Goal: Obtain resource: Download file/media

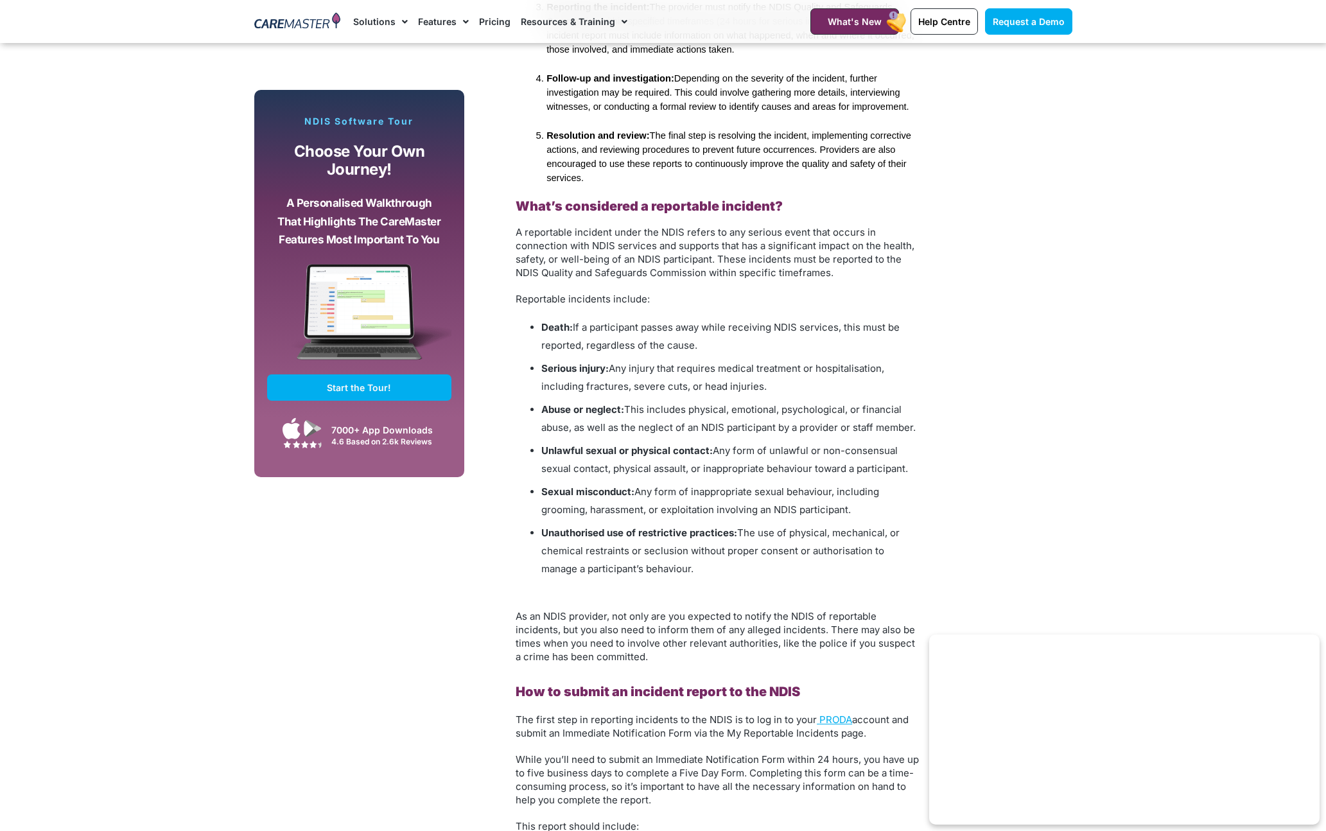
scroll to position [1389, 0]
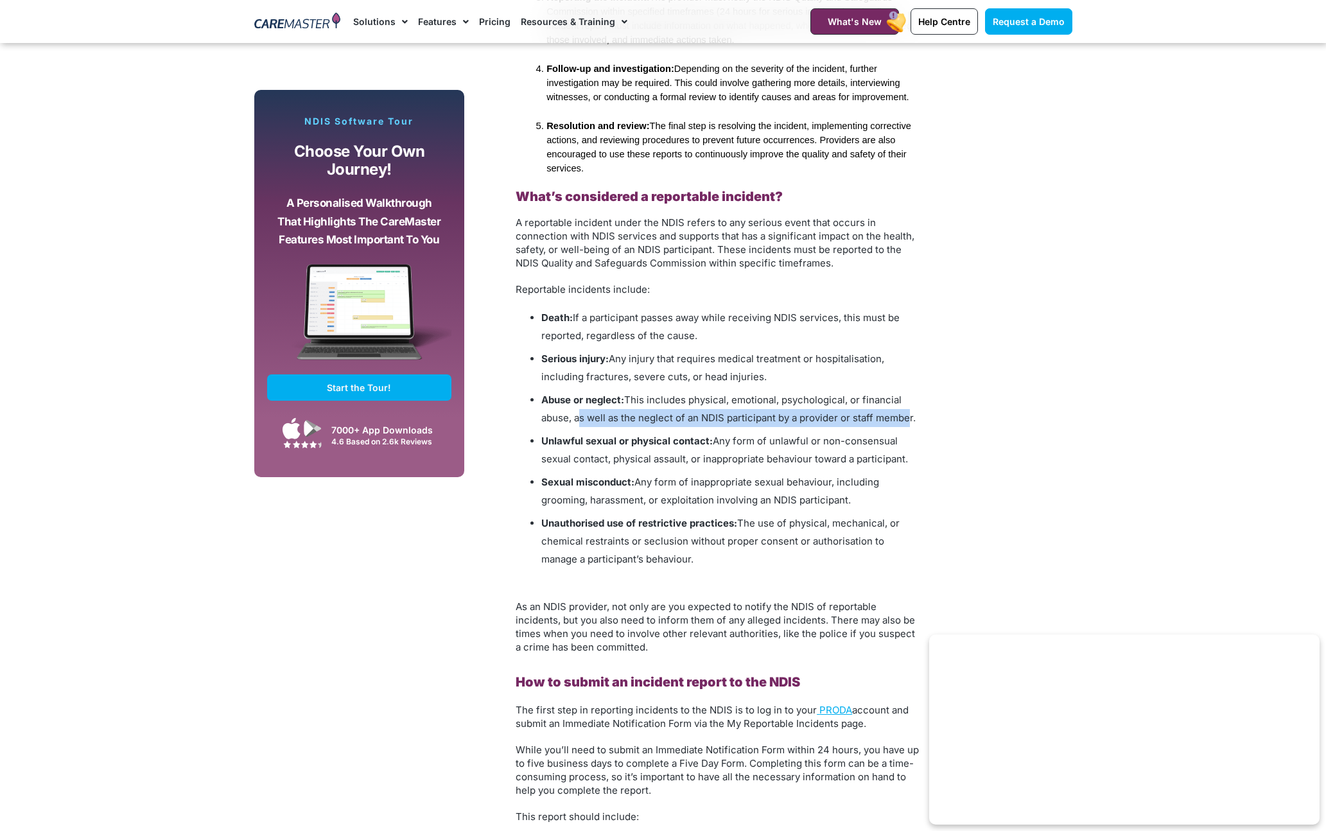
drag, startPoint x: 574, startPoint y: 419, endPoint x: 902, endPoint y: 418, distance: 328.0
click at [902, 418] on span "This includes physical, emotional, psychological, or financial abuse, as well a…" at bounding box center [728, 409] width 374 height 30
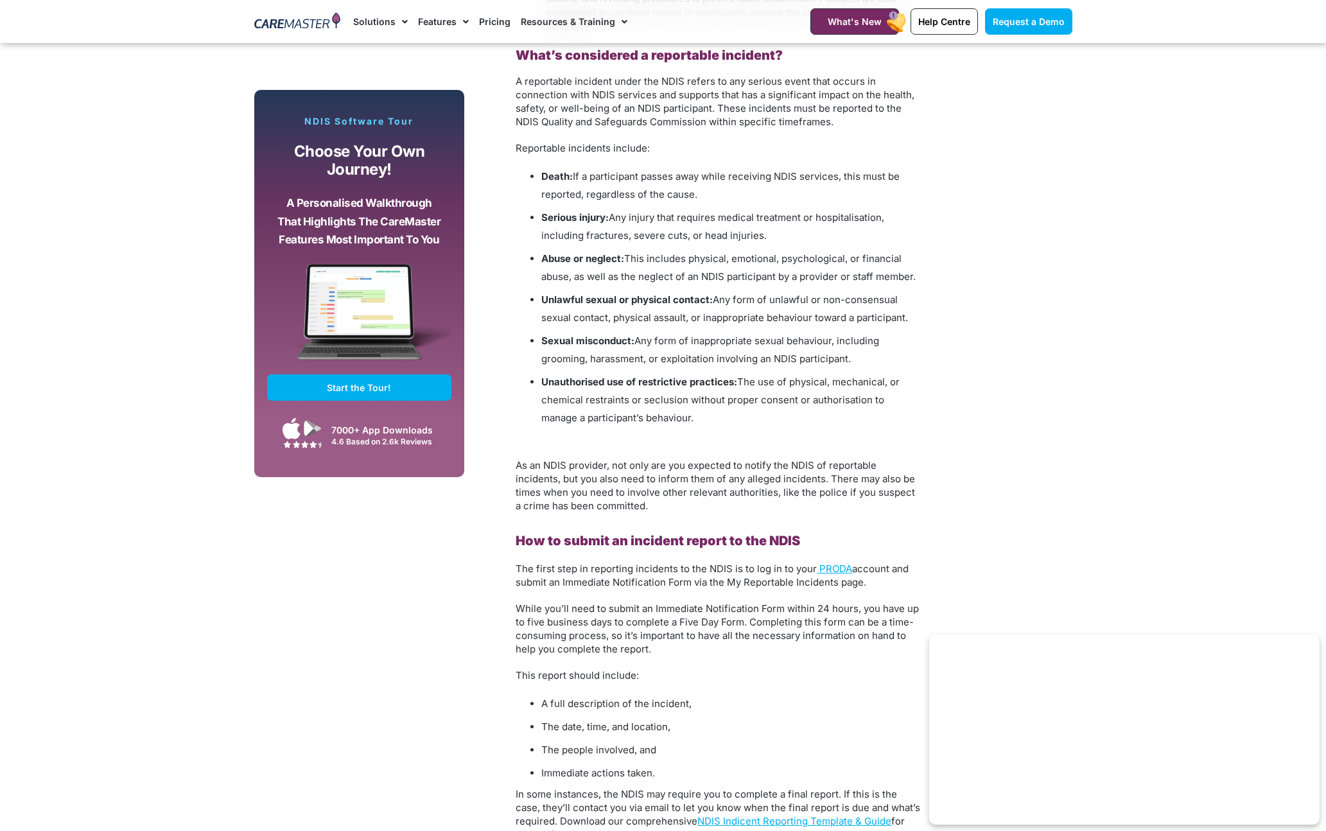
scroll to position [1644, 0]
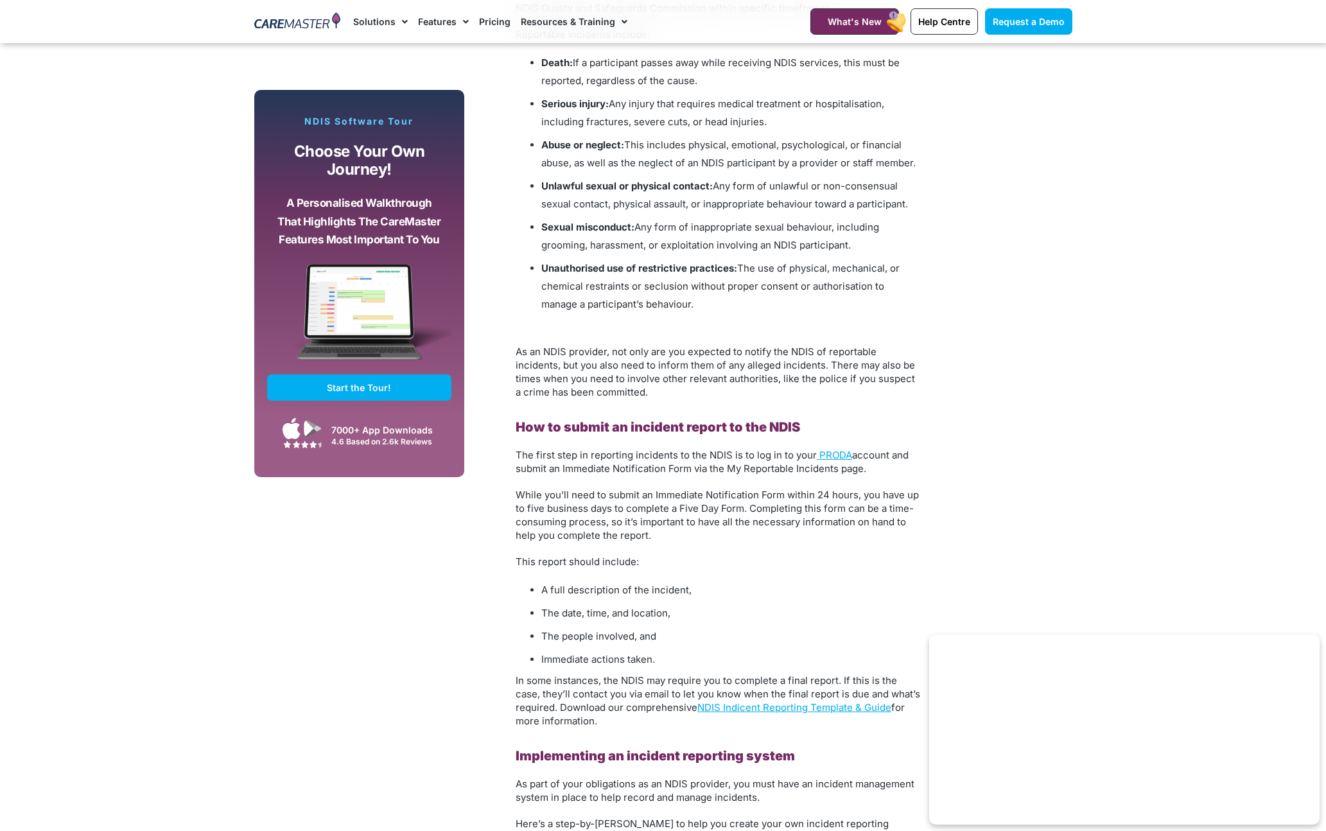
click at [720, 469] on span "account and submit an Immediate Notification Form via the My Reportable Inciden…" at bounding box center [711, 462] width 393 height 26
drag, startPoint x: 679, startPoint y: 508, endPoint x: 727, endPoint y: 506, distance: 48.8
click at [727, 506] on span "While you’ll need to submit an Immediate Notification Form within 24 hours, you…" at bounding box center [716, 515] width 403 height 53
click at [737, 506] on span "While you’ll need to submit an Immediate Notification Form within 24 hours, you…" at bounding box center [716, 515] width 403 height 53
click at [752, 509] on span "While you’ll need to submit an Immediate Notification Form within 24 hours, you…" at bounding box center [716, 515] width 403 height 53
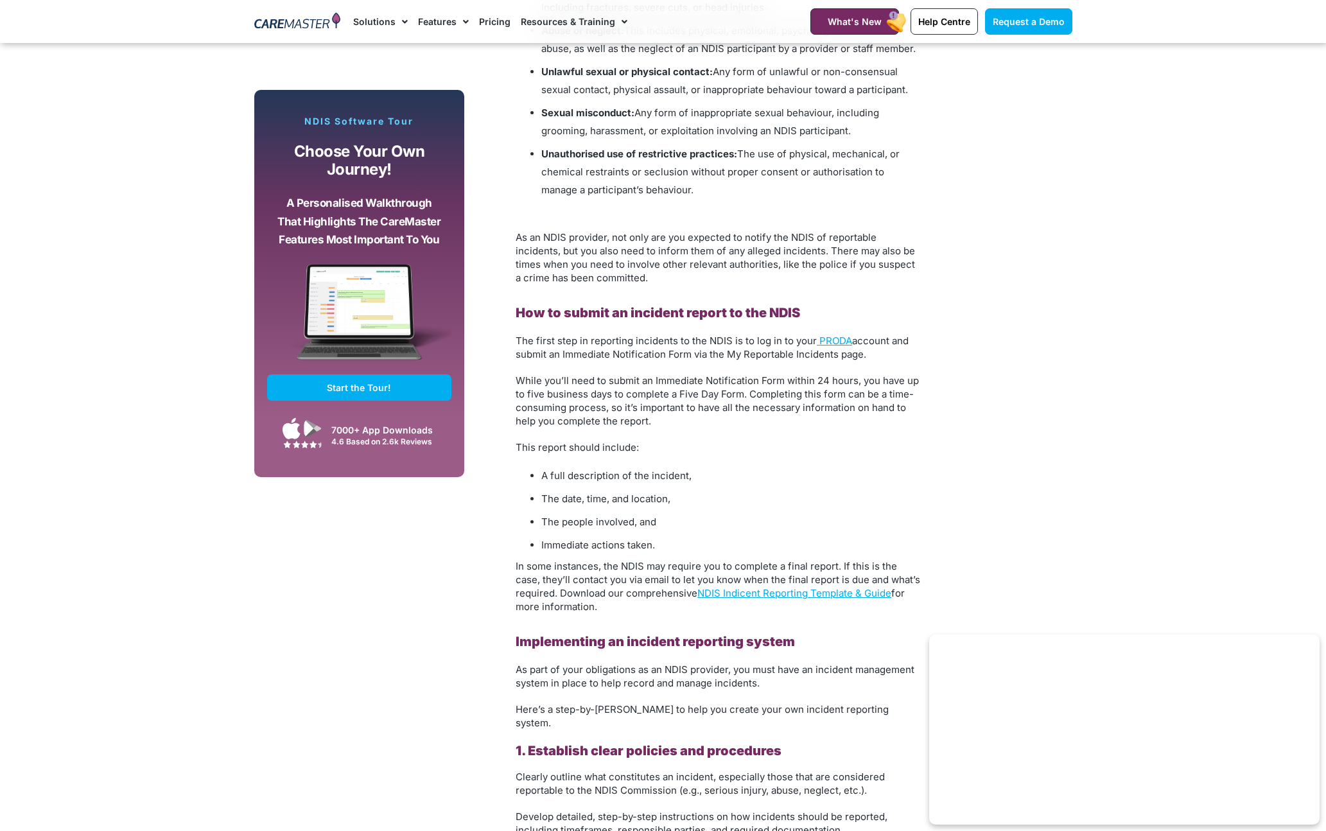
scroll to position [1760, 0]
drag, startPoint x: 512, startPoint y: 562, endPoint x: 810, endPoint y: 562, distance: 297.9
click at [810, 562] on div "Incidents and accidents happen from time to time. As an NDIS provider, it’s ess…" at bounding box center [717, 617] width 417 height 2693
click at [811, 563] on span "In some instances, the NDIS may require you to complete a final report. If this…" at bounding box center [717, 584] width 404 height 53
drag, startPoint x: 844, startPoint y: 564, endPoint x: 837, endPoint y: 564, distance: 7.1
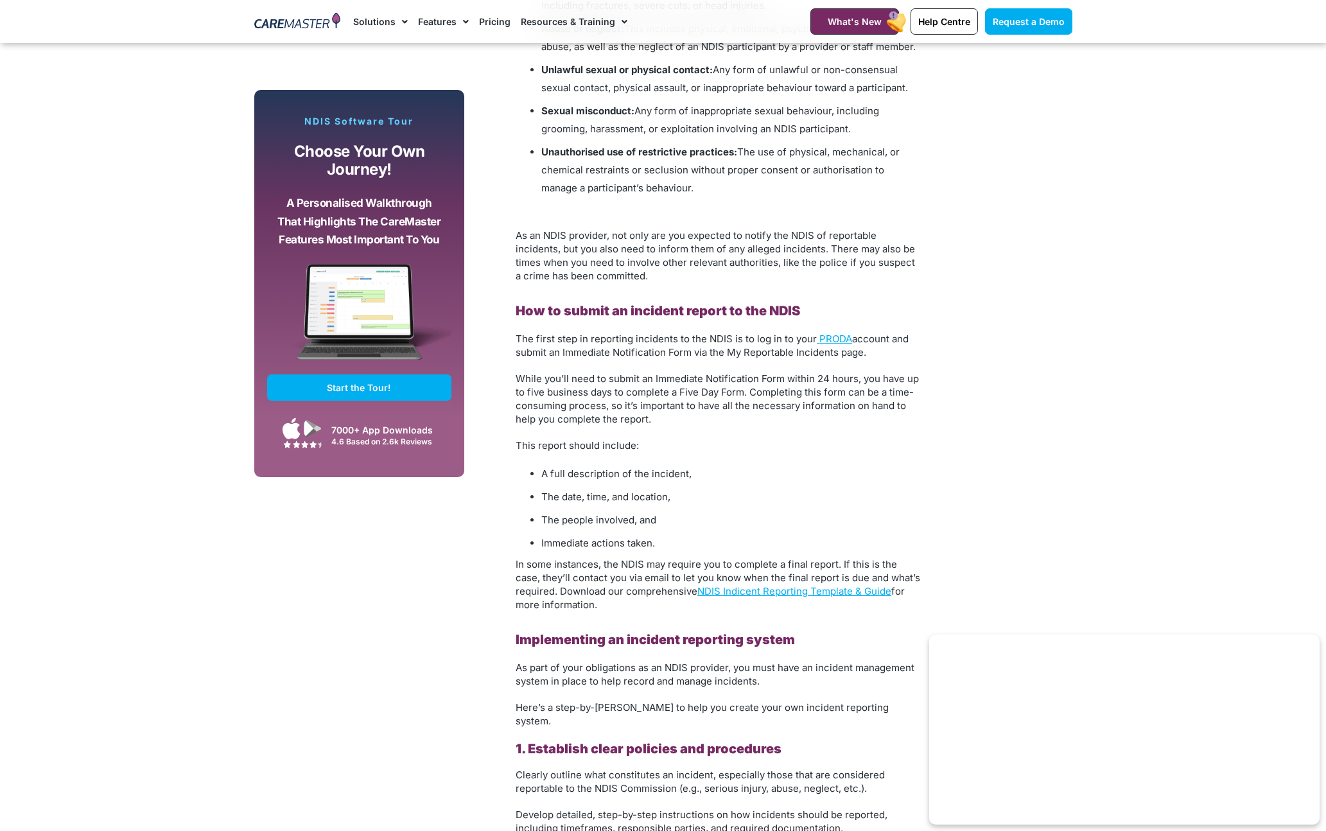
click at [844, 564] on span "In some instances, the NDIS may require you to complete a final report. If this…" at bounding box center [717, 584] width 404 height 53
drag, startPoint x: 553, startPoint y: 577, endPoint x: 928, endPoint y: 576, distance: 374.9
click at [937, 576] on div "Subscribe, Connect, Learn, Grow: Our Monthly Newsletter Delivers Care Industry …" at bounding box center [663, 484] width 831 height 2971
drag, startPoint x: 510, startPoint y: 588, endPoint x: 535, endPoint y: 589, distance: 25.1
click at [519, 589] on div "Incidents and accidents happen from time to time. As an NDIS provider, it’s ess…" at bounding box center [717, 617] width 417 height 2693
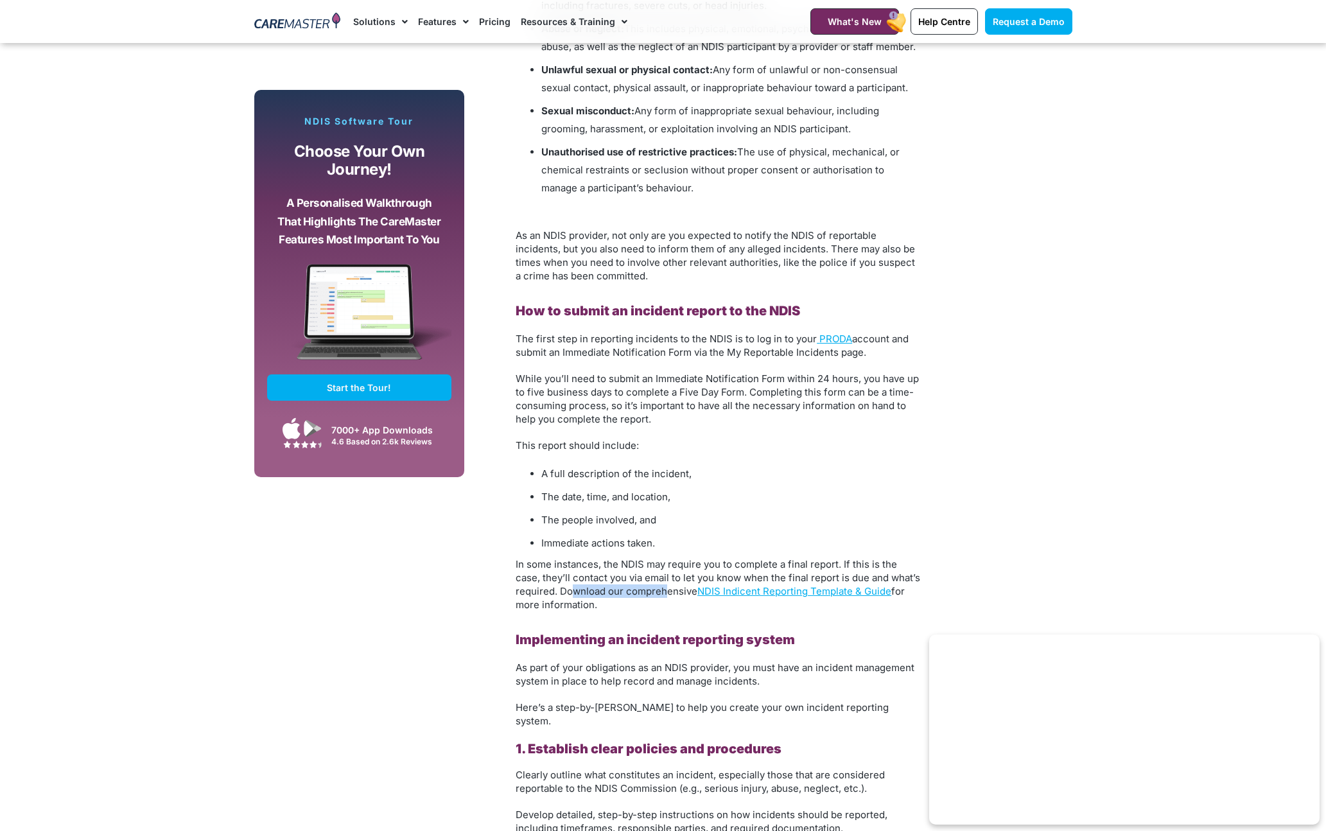
drag, startPoint x: 571, startPoint y: 589, endPoint x: 671, endPoint y: 589, distance: 100.8
click at [666, 589] on span "In some instances, the NDIS may require you to complete a final report. If this…" at bounding box center [717, 584] width 404 height 53
drag, startPoint x: 550, startPoint y: 573, endPoint x: 539, endPoint y: 571, distance: 11.0
click at [549, 573] on span "In some instances, the NDIS may require you to complete a final report. If this…" at bounding box center [717, 584] width 404 height 53
drag, startPoint x: 512, startPoint y: 564, endPoint x: 924, endPoint y: 585, distance: 413.3
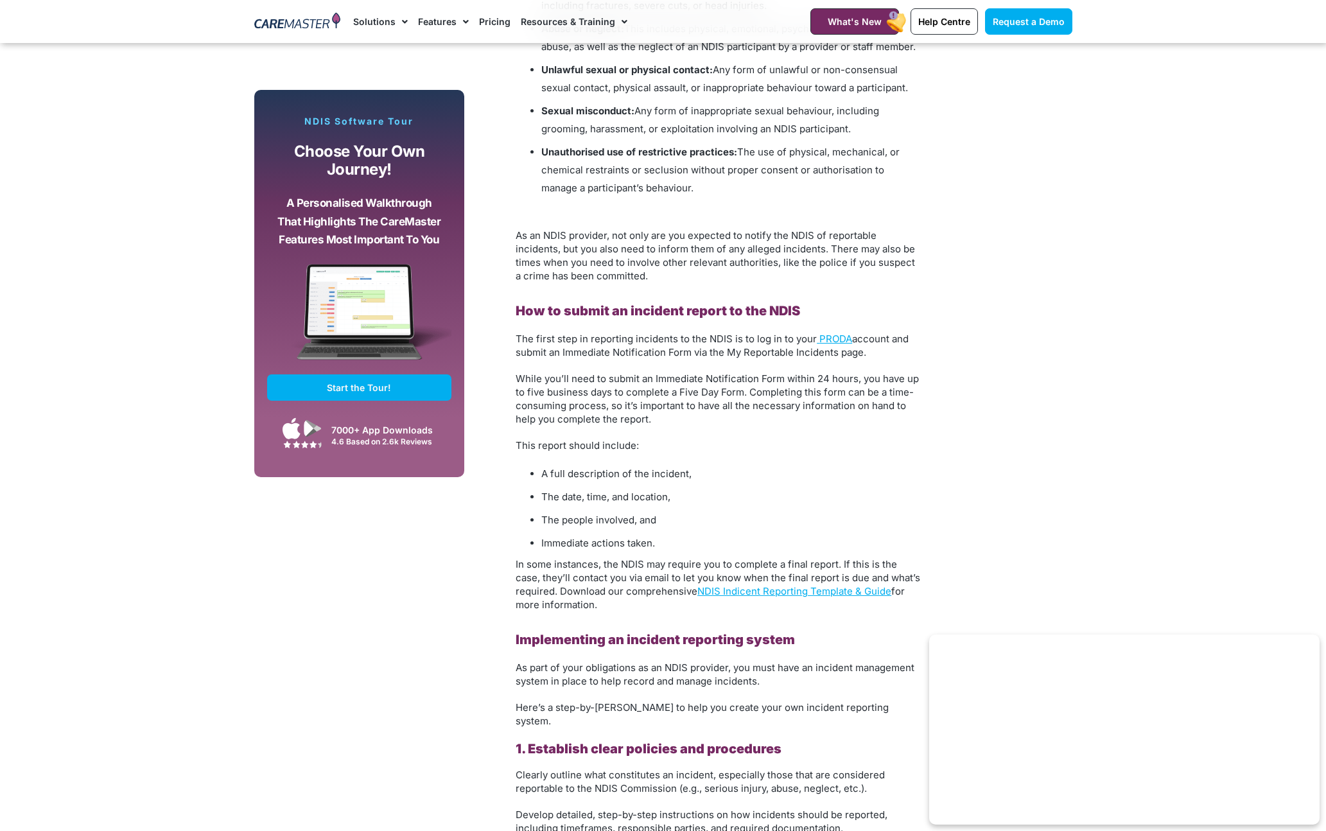
click at [919, 600] on div "Incidents and accidents happen from time to time. As an NDIS provider, it’s ess…" at bounding box center [717, 617] width 417 height 2693
click at [925, 585] on div "Incidents and accidents happen from time to time. As an NDIS provider, it’s ess…" at bounding box center [717, 617] width 417 height 2693
drag, startPoint x: 509, startPoint y: 306, endPoint x: 847, endPoint y: 307, distance: 337.7
click at [847, 307] on div "Incidents and accidents happen from time to time. As an NDIS provider, it’s ess…" at bounding box center [717, 617] width 417 height 2693
drag, startPoint x: 550, startPoint y: 337, endPoint x: 519, endPoint y: 306, distance: 44.0
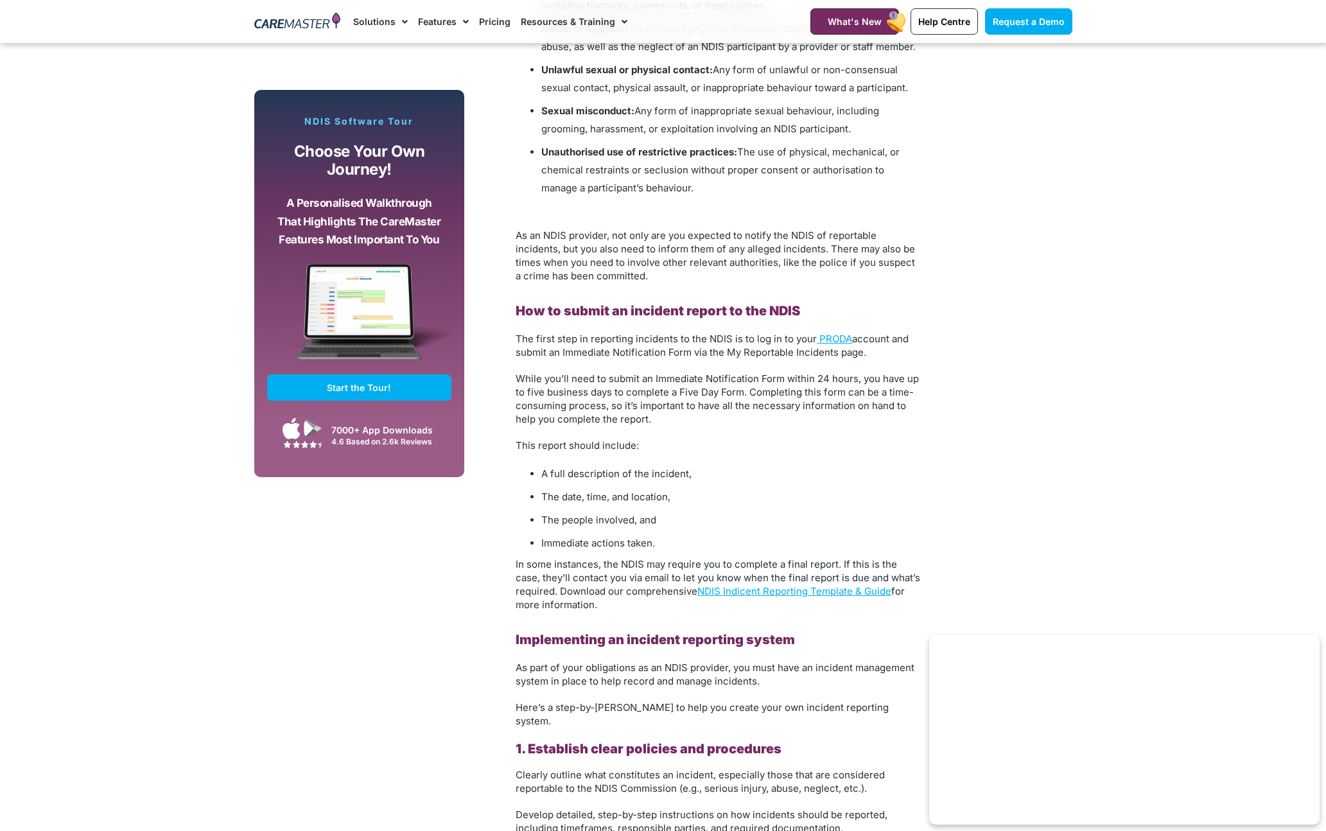
click at [549, 337] on span "The first step in reporting incidents to the NDIS is to log in to your" at bounding box center [665, 339] width 301 height 12
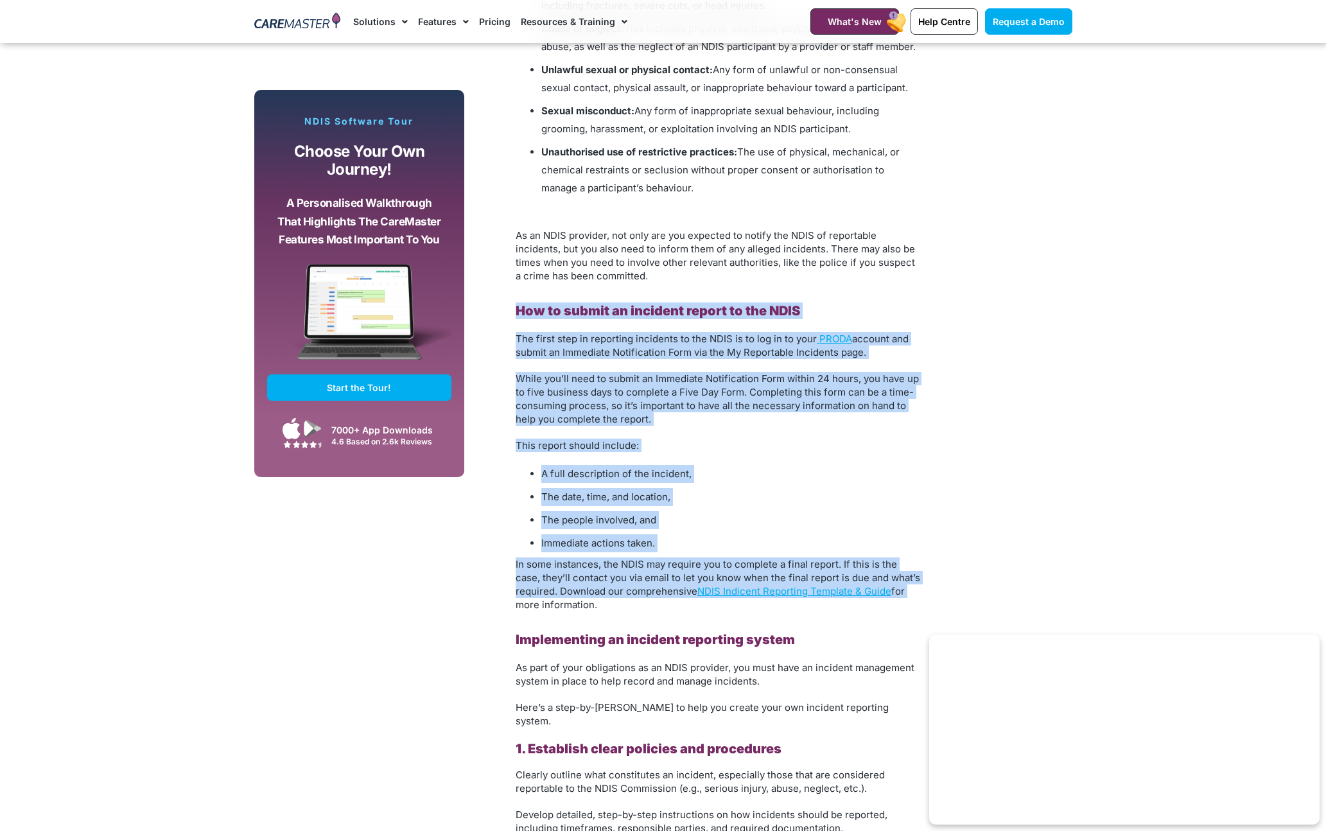
drag, startPoint x: 515, startPoint y: 307, endPoint x: 926, endPoint y: 589, distance: 497.8
click at [926, 589] on div "Incidents and accidents happen from time to time. As an NDIS provider, it’s ess…" at bounding box center [717, 617] width 417 height 2693
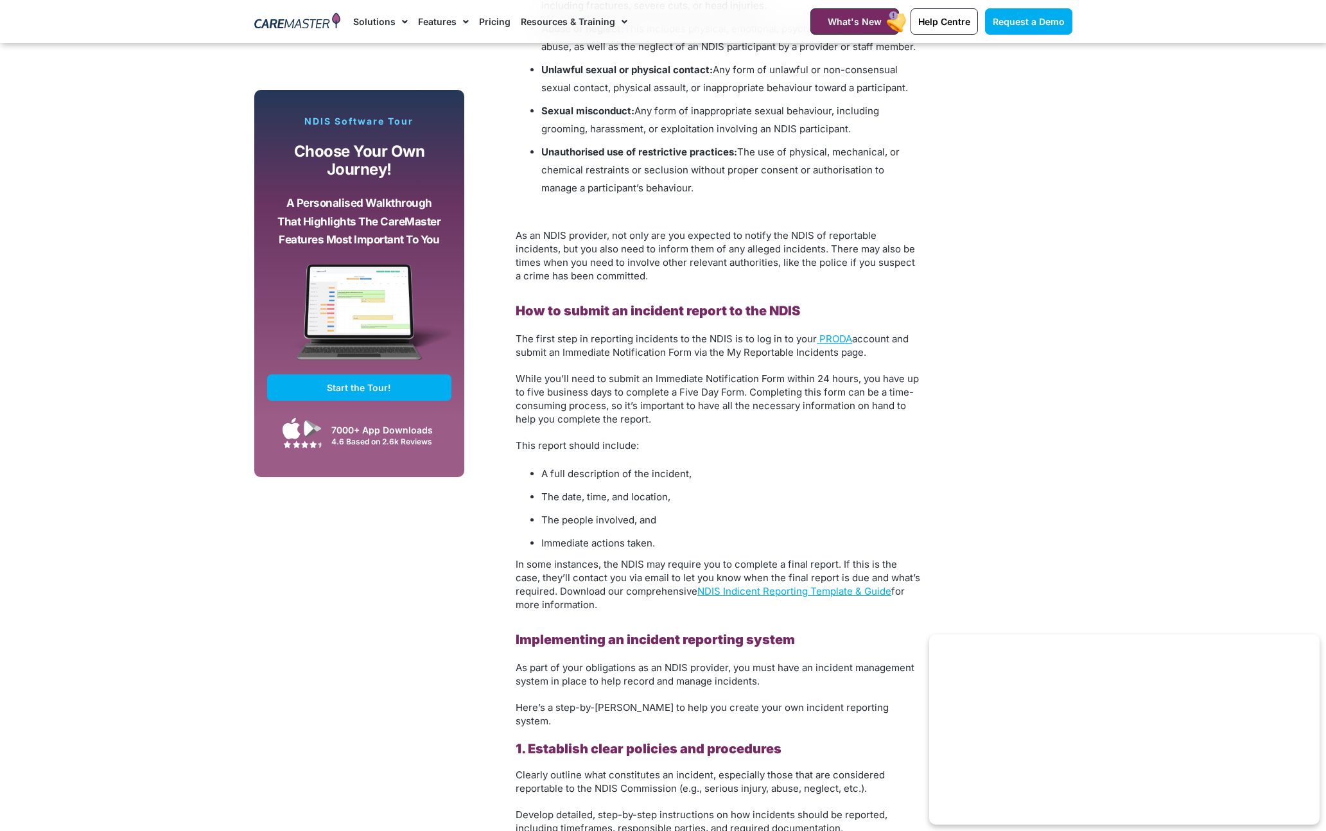
click at [1051, 465] on div "Subscribe, Connect, Learn, Grow: Our Monthly Newsletter Delivers Care Industry …" at bounding box center [663, 484] width 831 height 2971
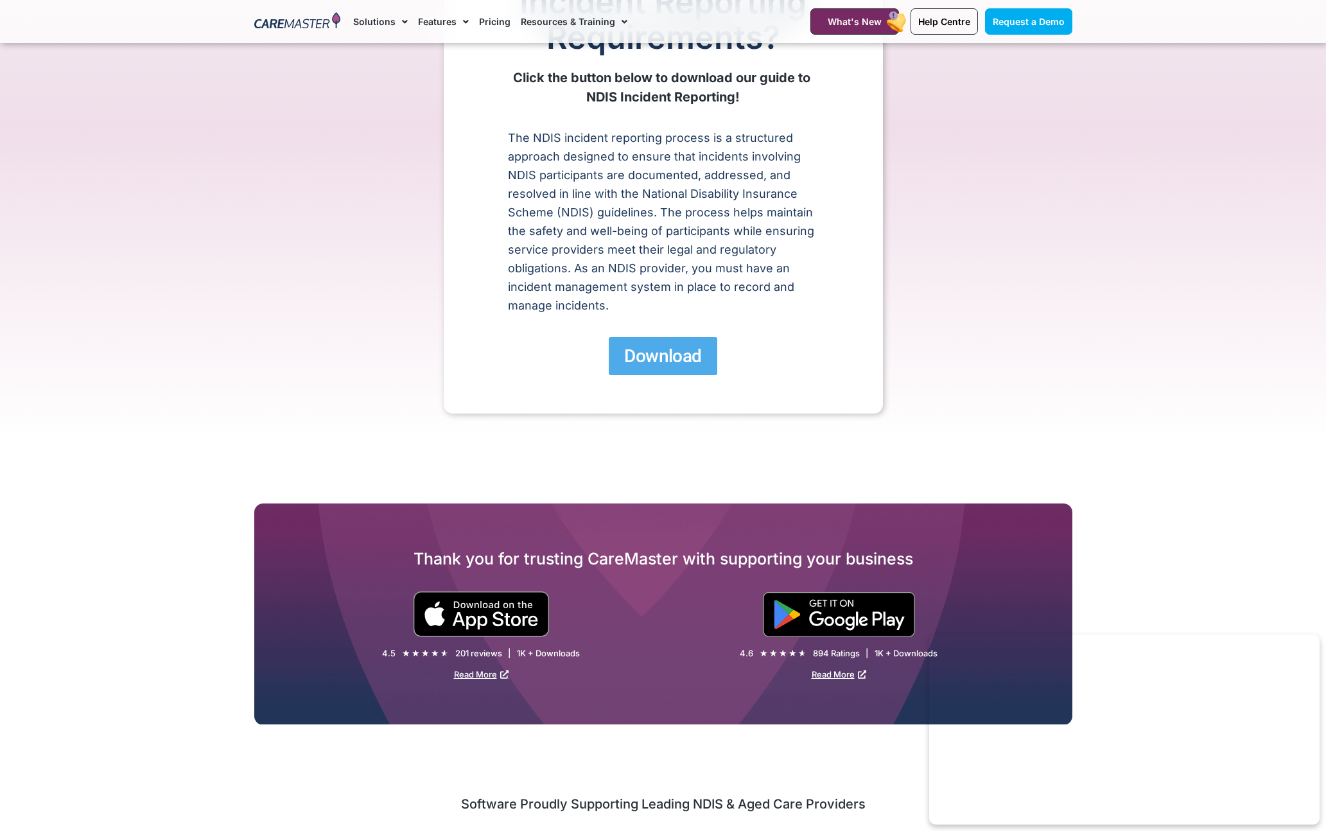
scroll to position [199, 0]
